Goal: Task Accomplishment & Management: Complete application form

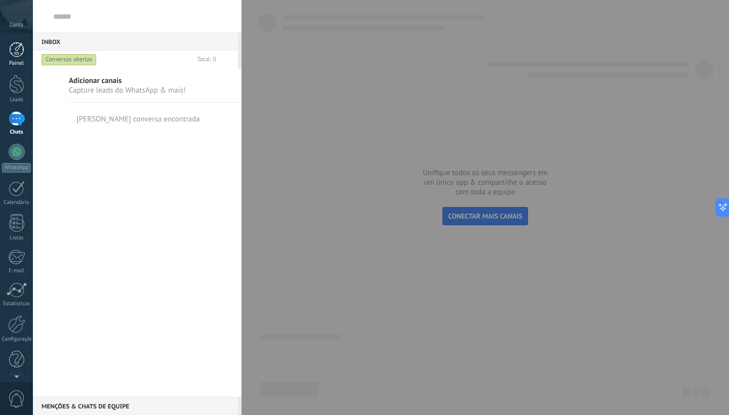
click at [16, 54] on div at bounding box center [16, 49] width 15 height 15
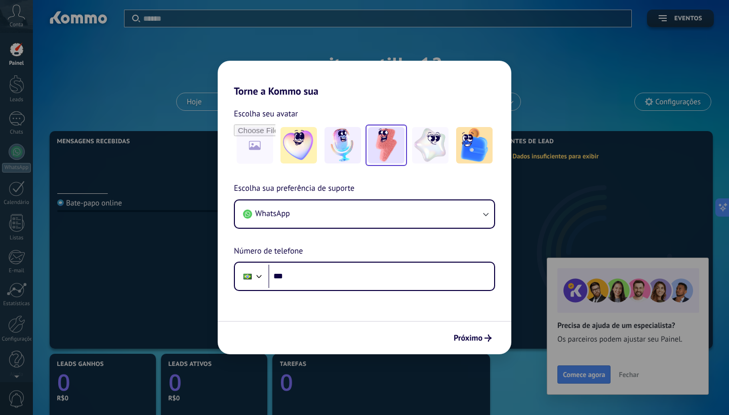
click at [382, 149] on img at bounding box center [386, 145] width 36 height 36
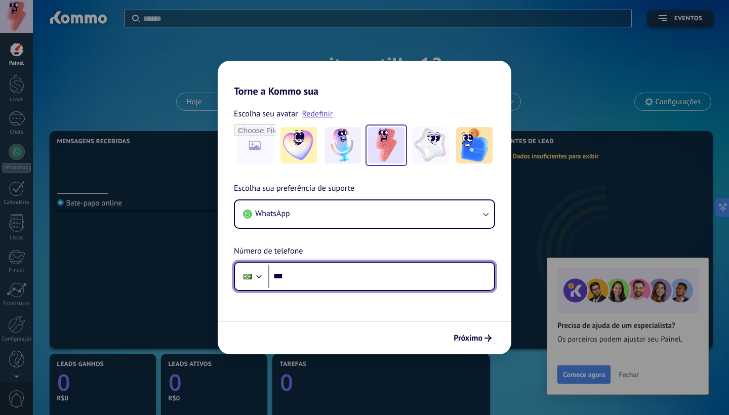
click at [334, 280] on input "***" at bounding box center [381, 276] width 226 height 23
type input "**********"
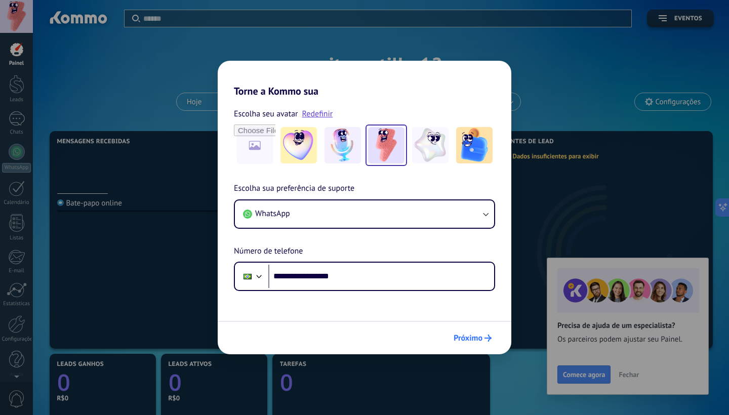
click at [468, 335] on span "Próximo" at bounding box center [468, 338] width 29 height 7
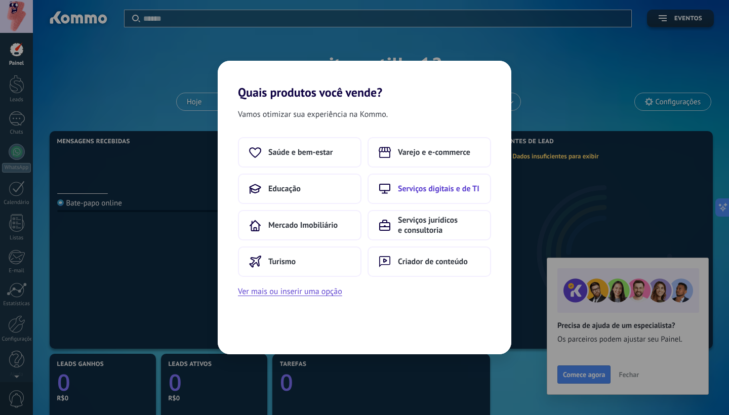
click at [435, 198] on button "Serviços digitais e de TI" at bounding box center [430, 189] width 124 height 30
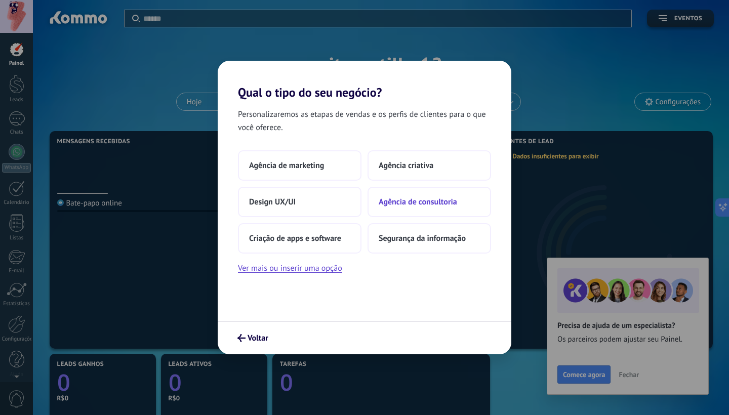
click at [409, 208] on button "Agência de consultoria" at bounding box center [430, 202] width 124 height 30
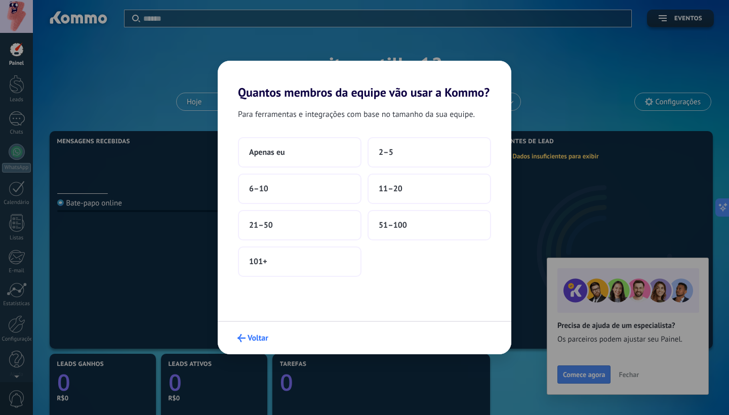
click at [254, 340] on span "Voltar" at bounding box center [258, 338] width 21 height 7
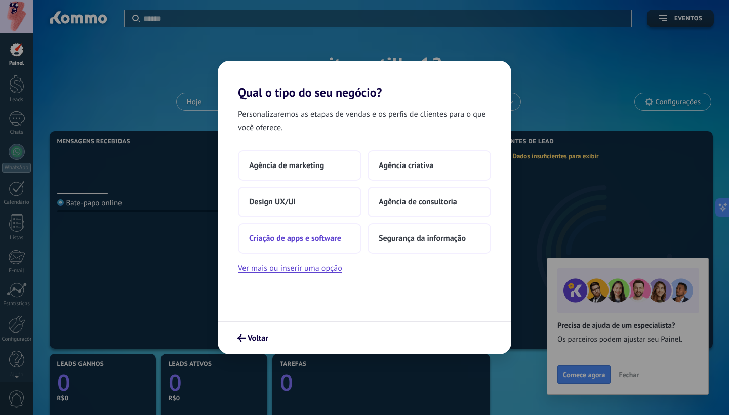
click at [343, 235] on button "Criação de apps e software" at bounding box center [300, 238] width 124 height 30
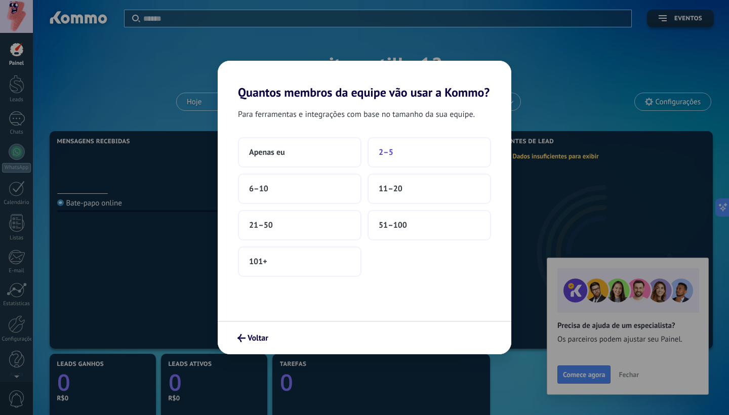
click at [402, 160] on button "2–5" at bounding box center [430, 152] width 124 height 30
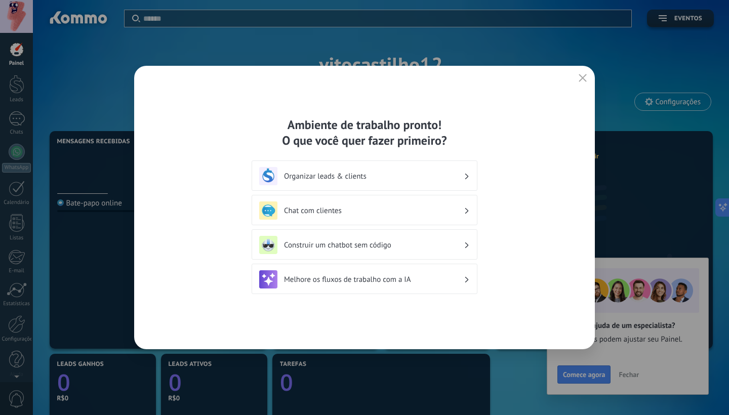
click at [342, 176] on h3 "Organizar leads & clients" at bounding box center [374, 177] width 180 height 10
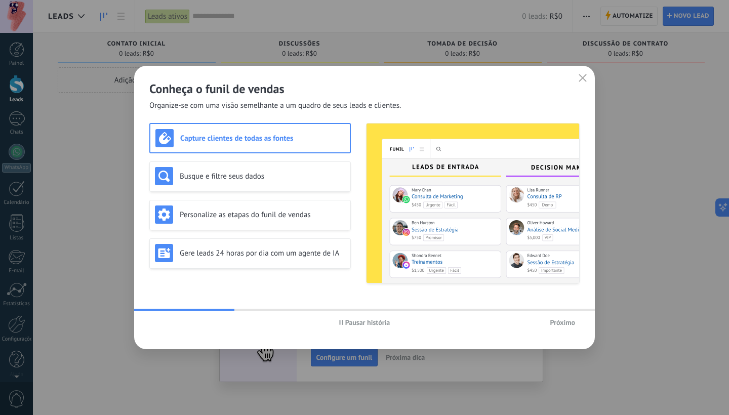
click at [356, 325] on span "Pausar história" at bounding box center [367, 322] width 45 height 7
click at [580, 86] on div "Conheça o funil de vendas Organize-se com uma visão semelhante a um quadro de s…" at bounding box center [364, 88] width 461 height 45
click at [584, 76] on icon "button" at bounding box center [583, 78] width 8 height 8
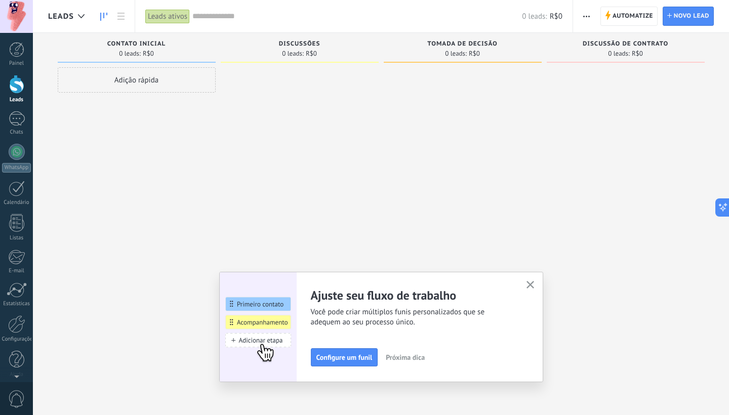
scroll to position [6, 0]
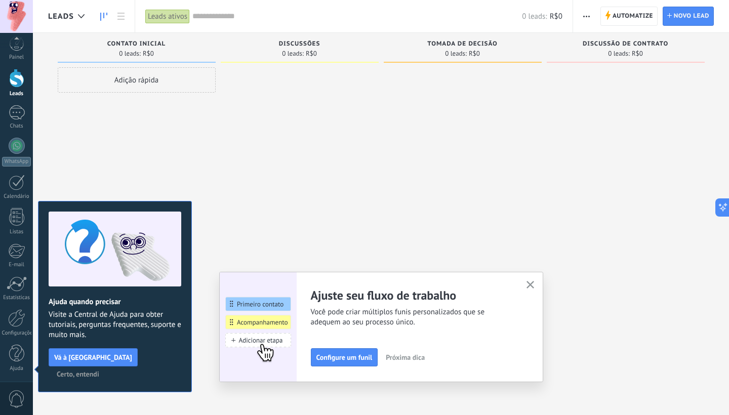
click at [534, 283] on icon "button" at bounding box center [531, 285] width 8 height 8
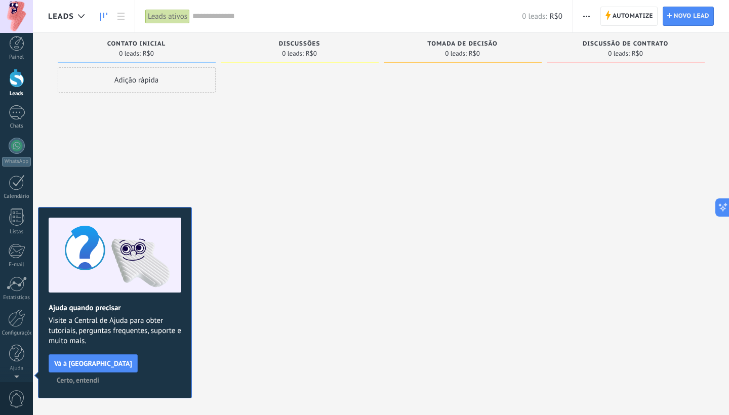
scroll to position [0, 0]
click at [104, 373] on button "Certo, entendi" at bounding box center [78, 380] width 52 height 15
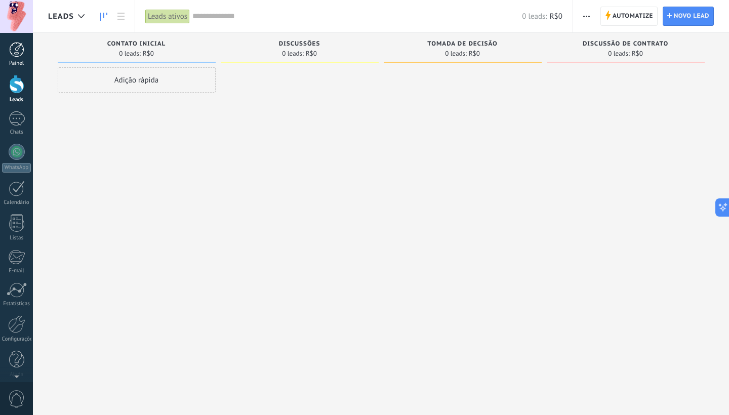
click at [13, 56] on div at bounding box center [16, 49] width 15 height 15
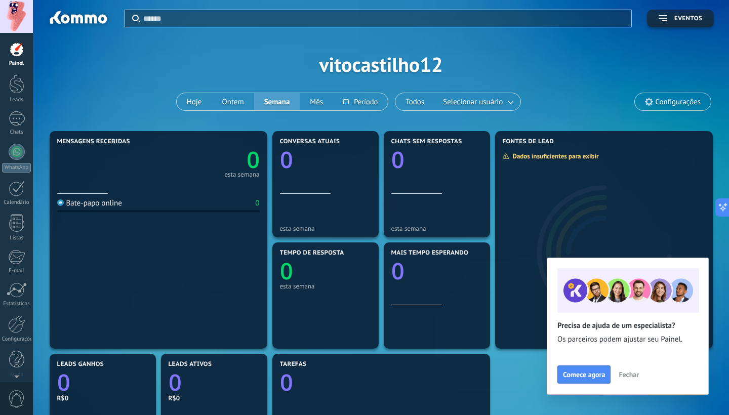
click at [631, 377] on span "Fechar" at bounding box center [629, 374] width 20 height 7
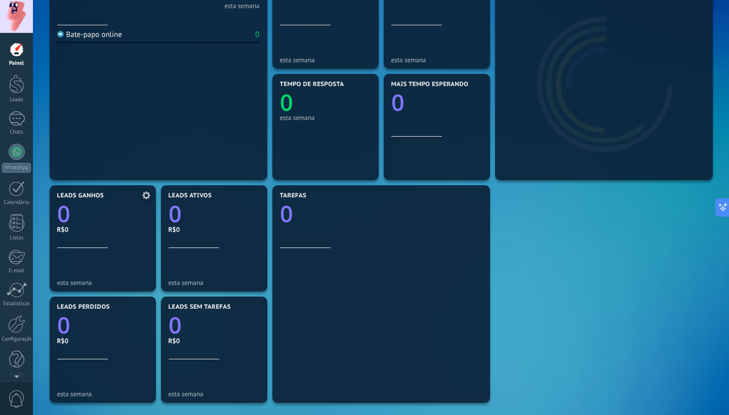
scroll to position [208, 0]
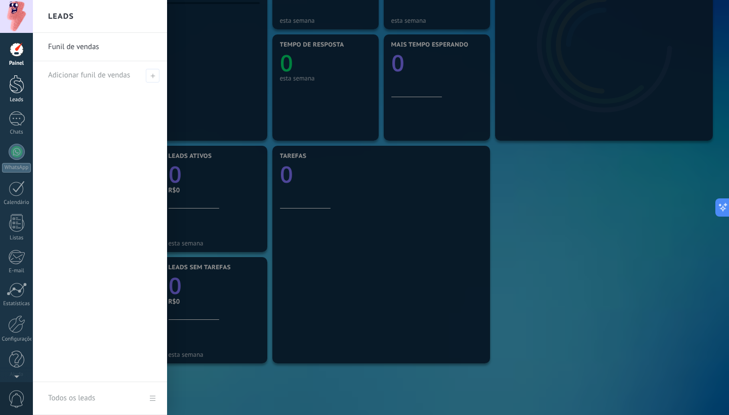
click at [18, 88] on div at bounding box center [16, 84] width 15 height 19
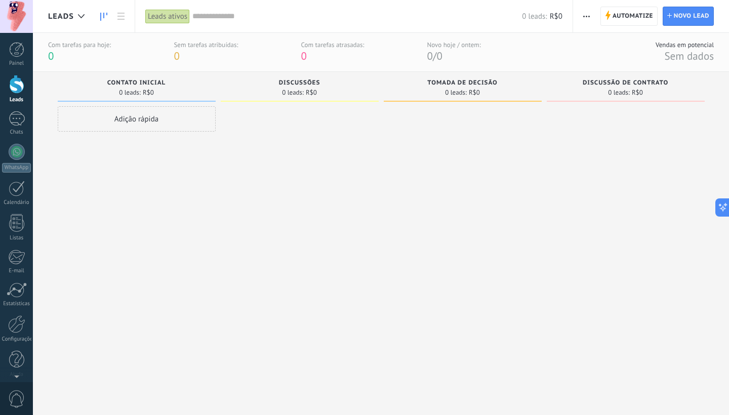
scroll to position [3, 0]
click at [12, 130] on div "Chats" at bounding box center [16, 132] width 29 height 7
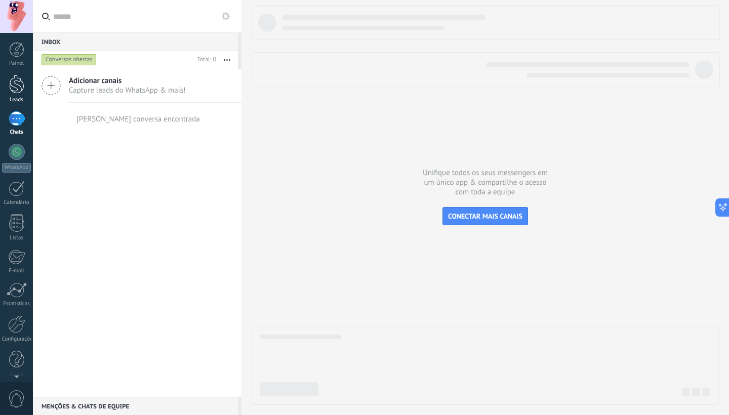
click at [19, 90] on div at bounding box center [16, 84] width 15 height 19
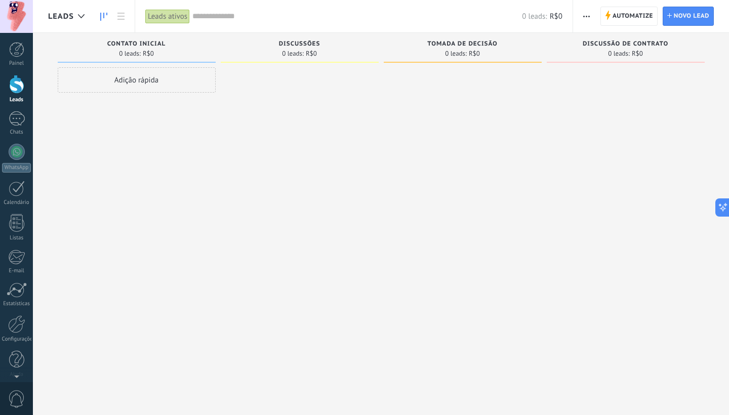
click at [471, 43] on span "Tomada de decisão" at bounding box center [462, 44] width 70 height 7
click at [465, 42] on span "Tomada de decisão" at bounding box center [462, 44] width 70 height 7
click at [466, 86] on div at bounding box center [463, 208] width 158 height 283
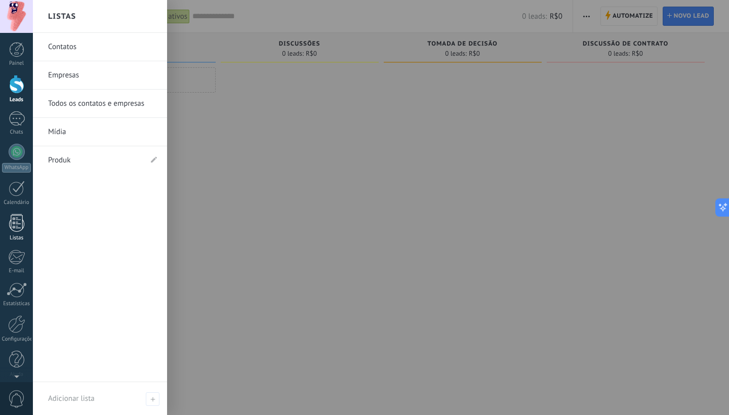
click at [17, 222] on div at bounding box center [16, 223] width 15 height 18
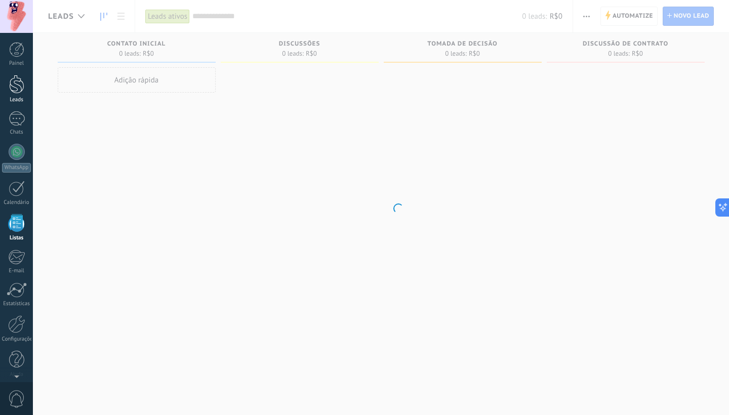
click at [15, 89] on div at bounding box center [16, 84] width 15 height 19
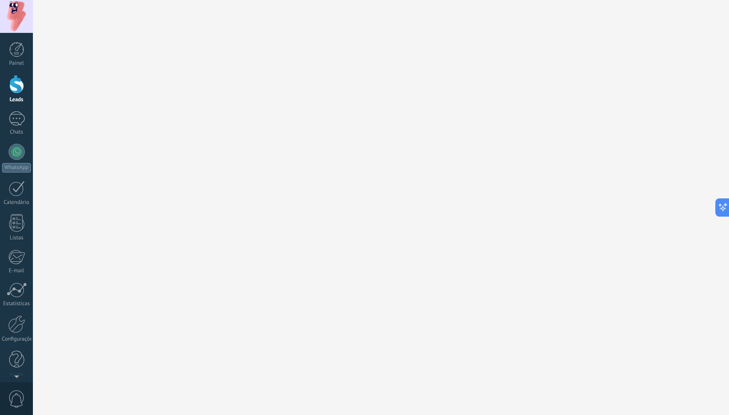
click at [23, 89] on div at bounding box center [16, 84] width 15 height 19
click at [16, 88] on div at bounding box center [16, 84] width 15 height 19
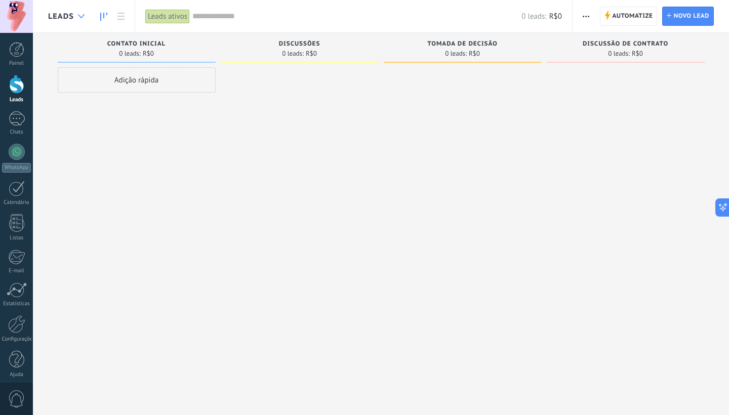
click at [82, 13] on div at bounding box center [81, 17] width 17 height 20
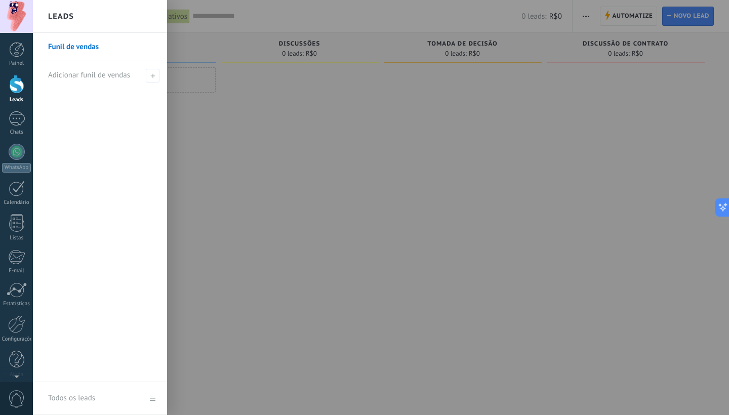
click at [301, 166] on div at bounding box center [397, 207] width 729 height 415
